Goal: Task Accomplishment & Management: Manage account settings

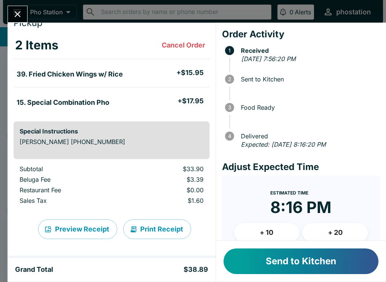
scroll to position [29, 0]
click at [298, 262] on button "Send to Kitchen" at bounding box center [301, 262] width 155 height 26
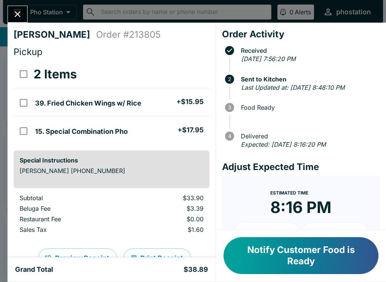
scroll to position [0, 0]
click at [14, 12] on icon "Close" at bounding box center [17, 14] width 10 height 10
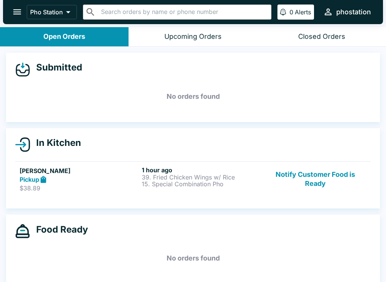
scroll to position [7, 0]
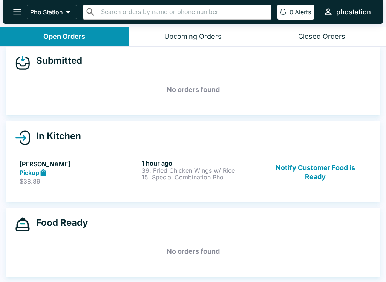
click at [13, 6] on button "open drawer" at bounding box center [17, 11] width 19 height 19
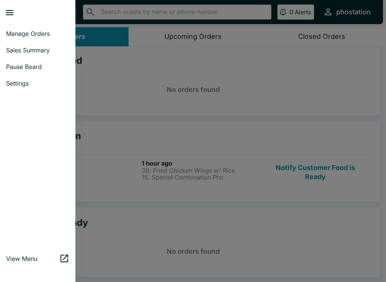
click at [172, 214] on div at bounding box center [193, 141] width 386 height 282
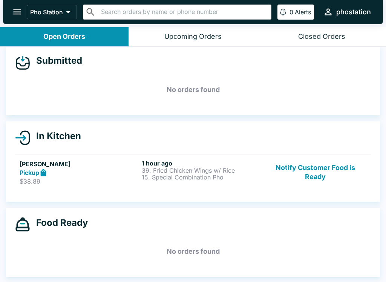
click at [19, 11] on icon "open drawer" at bounding box center [17, 12] width 10 height 10
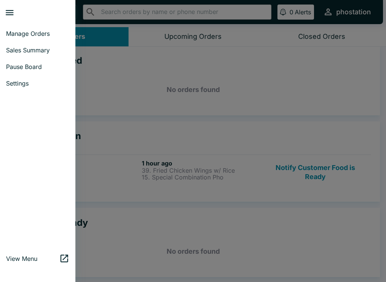
click at [19, 80] on span "Settings" at bounding box center [37, 84] width 63 height 8
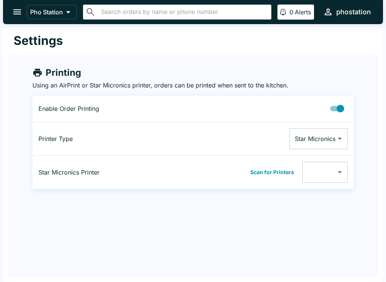
click at [8, 14] on button "open drawer" at bounding box center [17, 11] width 19 height 19
click at [1, 4] on div at bounding box center [193, 141] width 386 height 282
click at [18, 7] on icon "open drawer" at bounding box center [17, 12] width 10 height 10
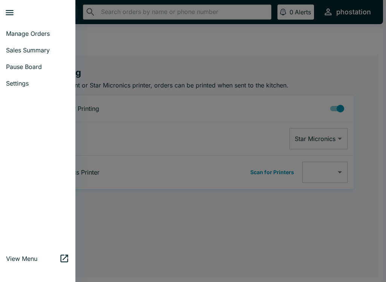
click at [59, 35] on span "Manage Orders" at bounding box center [37, 34] width 63 height 8
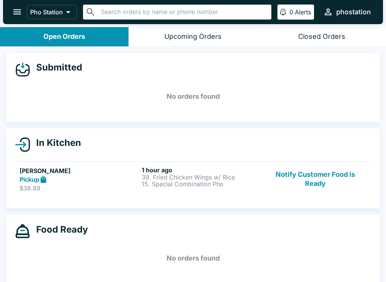
click at [170, 32] on div "Upcoming Orders" at bounding box center [192, 36] width 57 height 9
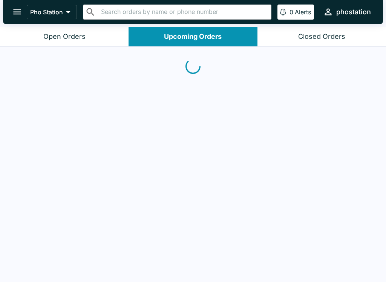
click at [302, 2] on div "Pho Station ​ ​ 0 Alerts phostation" at bounding box center [193, 12] width 380 height 24
click at [294, 8] on button "0 Alerts" at bounding box center [296, 12] width 37 height 15
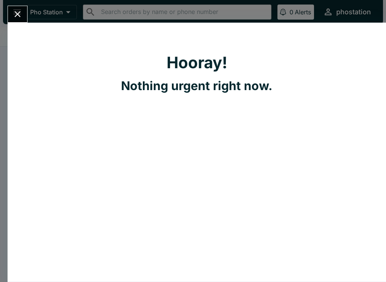
click at [14, 9] on button "Close" at bounding box center [17, 14] width 19 height 16
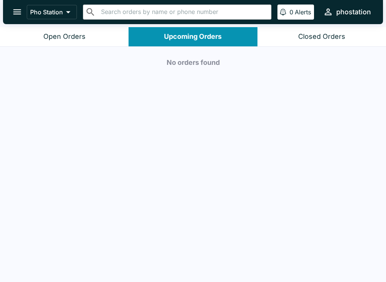
click at [15, 7] on icon "open drawer" at bounding box center [17, 12] width 10 height 10
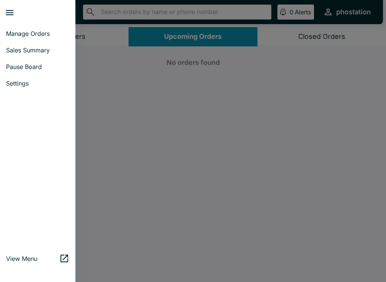
click at [144, 74] on div at bounding box center [193, 141] width 386 height 282
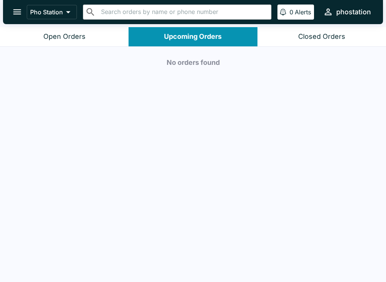
click at [19, 6] on button "open drawer" at bounding box center [17, 11] width 19 height 19
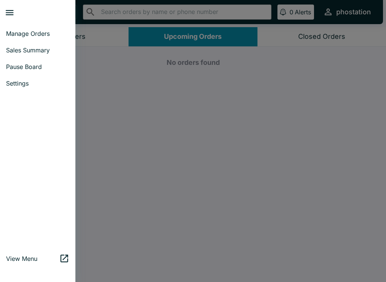
click at [43, 85] on span "Settings" at bounding box center [37, 84] width 63 height 8
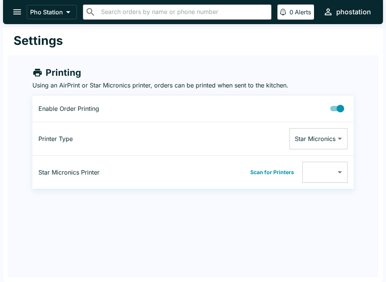
click at [55, 11] on p "Pho Station" at bounding box center [46, 12] width 33 height 8
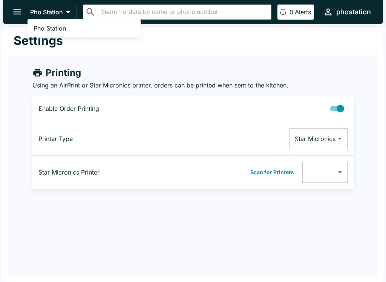
click at [25, 6] on div at bounding box center [193, 141] width 386 height 282
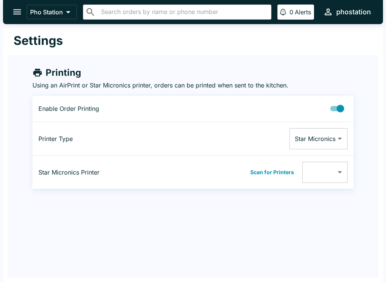
click at [25, 6] on div "Pho Station ​ ​ 0 Alerts phostation" at bounding box center [193, 12] width 380 height 24
click at [18, 13] on icon "open drawer" at bounding box center [17, 12] width 10 height 10
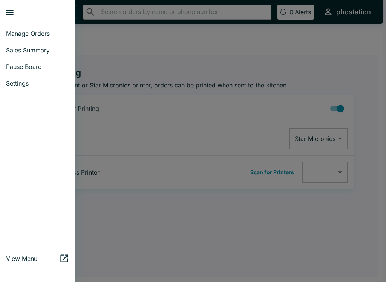
click at [11, 259] on span "View Menu" at bounding box center [32, 259] width 53 height 8
